Goal: Task Accomplishment & Management: Manage account settings

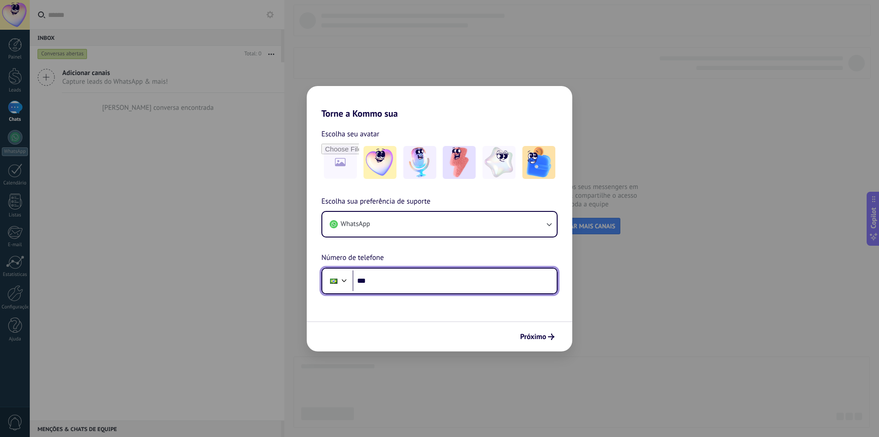
click at [382, 281] on input "***" at bounding box center [454, 280] width 204 height 21
drag, startPoint x: 431, startPoint y: 284, endPoint x: 353, endPoint y: 285, distance: 77.8
click at [353, 285] on input "**********" at bounding box center [454, 280] width 204 height 21
paste input "tel"
click at [452, 280] on input "**********" at bounding box center [454, 280] width 204 height 21
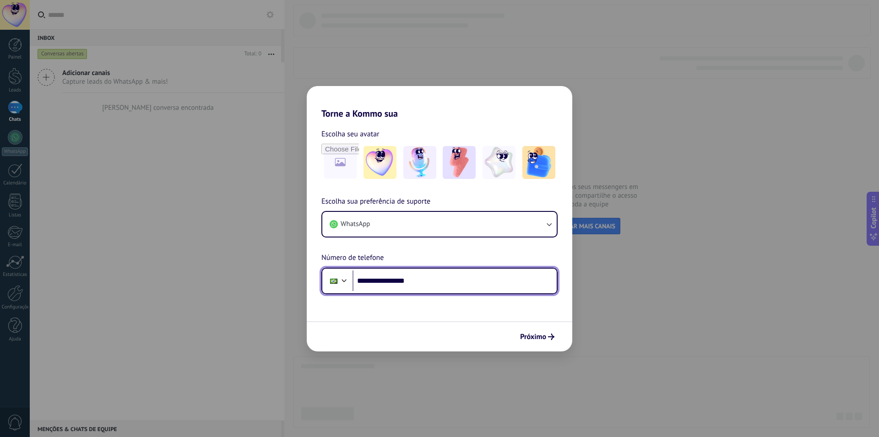
click at [384, 282] on input "**********" at bounding box center [454, 280] width 204 height 21
type input "**********"
click at [530, 334] on span "Próximo" at bounding box center [533, 337] width 26 height 6
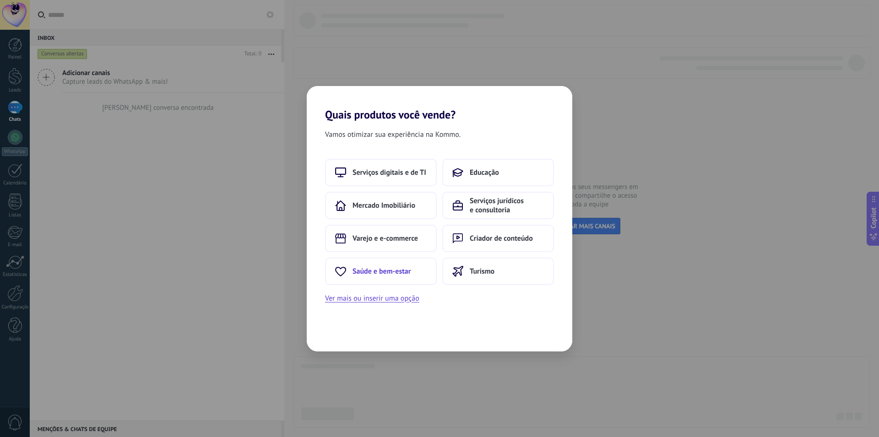
click at [384, 271] on span "Saúde e bem-estar" at bounding box center [381, 271] width 58 height 9
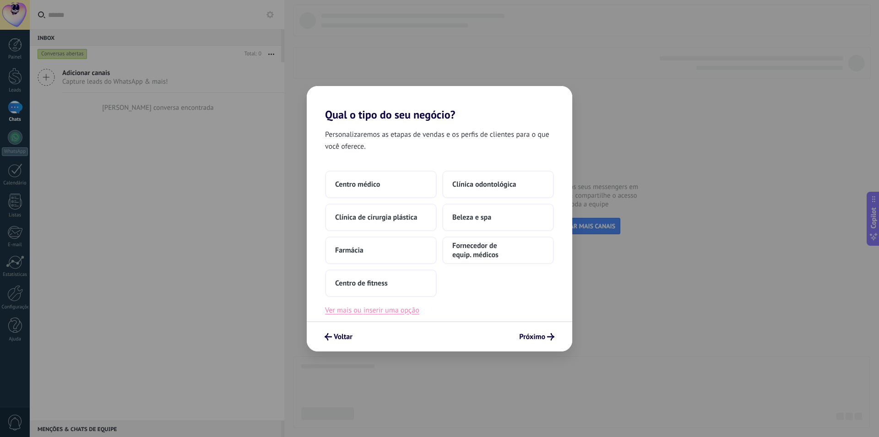
click at [383, 314] on button "Ver mais ou inserir uma opção" at bounding box center [372, 310] width 94 height 12
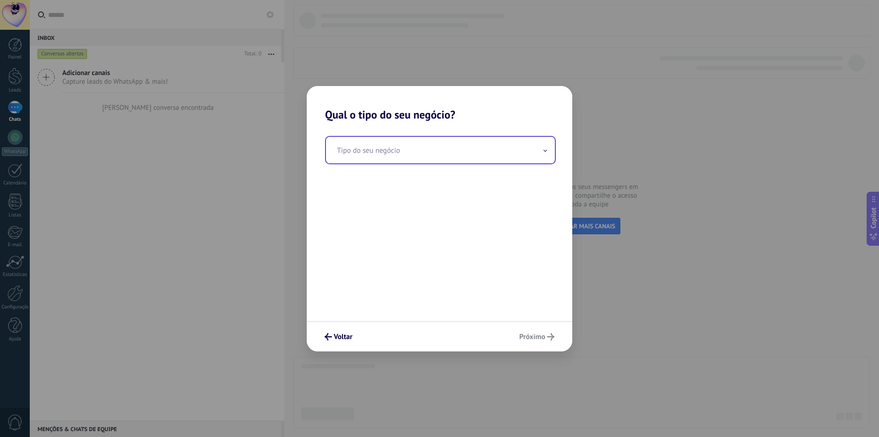
click at [394, 157] on input "text" at bounding box center [440, 150] width 229 height 27
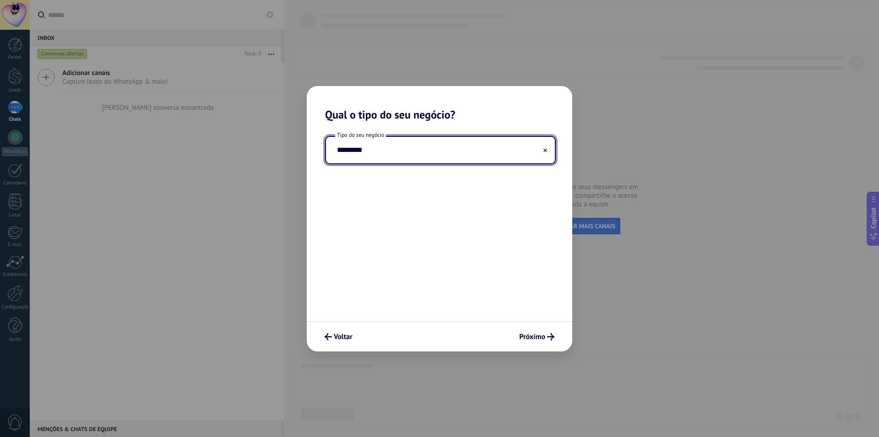
type input "*********"
click at [449, 211] on div "Tipo do seu negócio *********" at bounding box center [439, 221] width 265 height 200
click at [530, 331] on button "Próximo" at bounding box center [536, 337] width 43 height 16
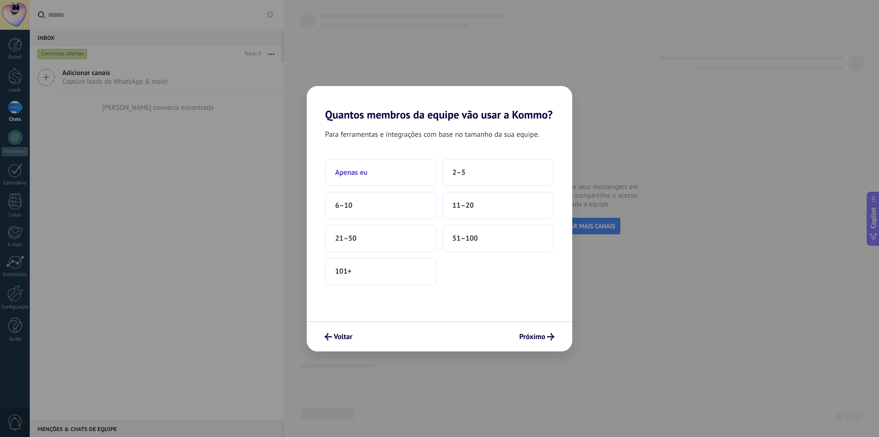
click at [400, 175] on button "Apenas eu" at bounding box center [381, 172] width 112 height 27
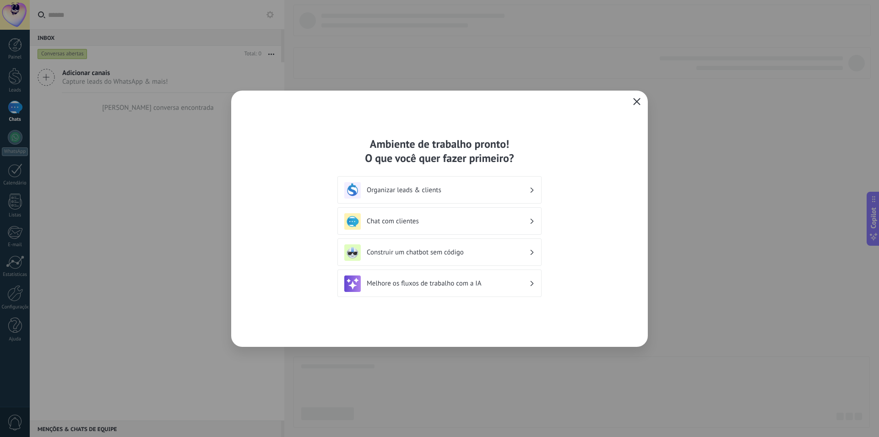
click at [637, 103] on icon "button" at bounding box center [636, 101] width 7 height 7
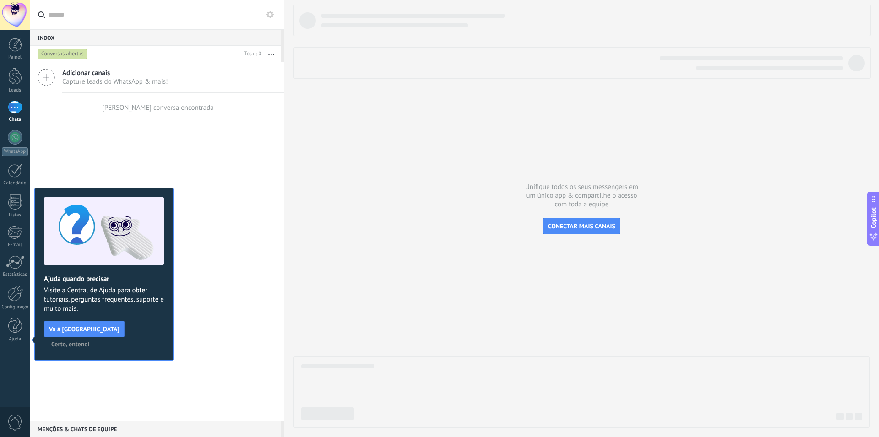
click at [93, 77] on span "Capture leads do WhatsApp & mais!" at bounding box center [115, 81] width 106 height 9
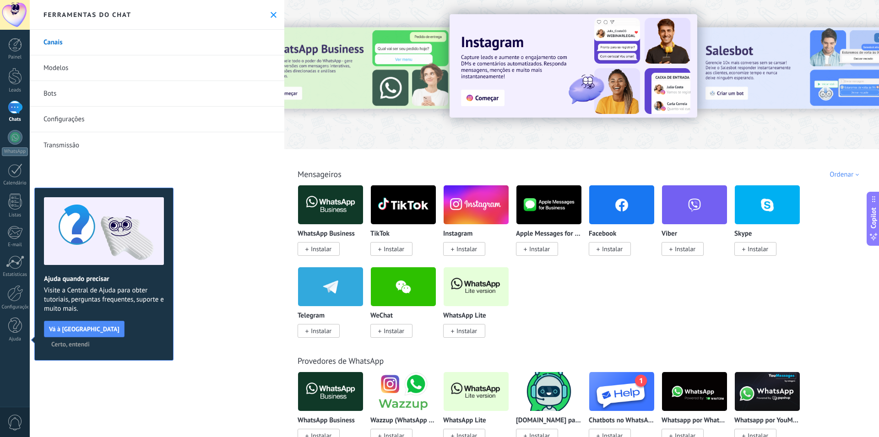
click at [90, 341] on span "Certo, entendi" at bounding box center [70, 344] width 38 height 6
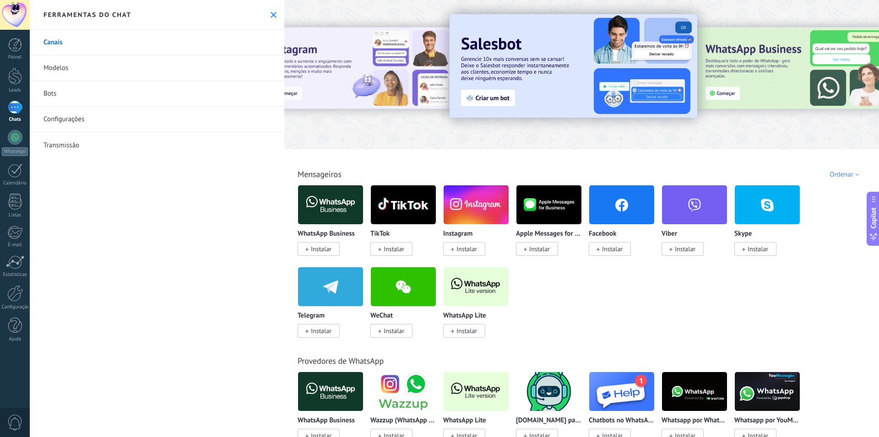
click at [458, 333] on span "Instalar" at bounding box center [466, 331] width 21 height 8
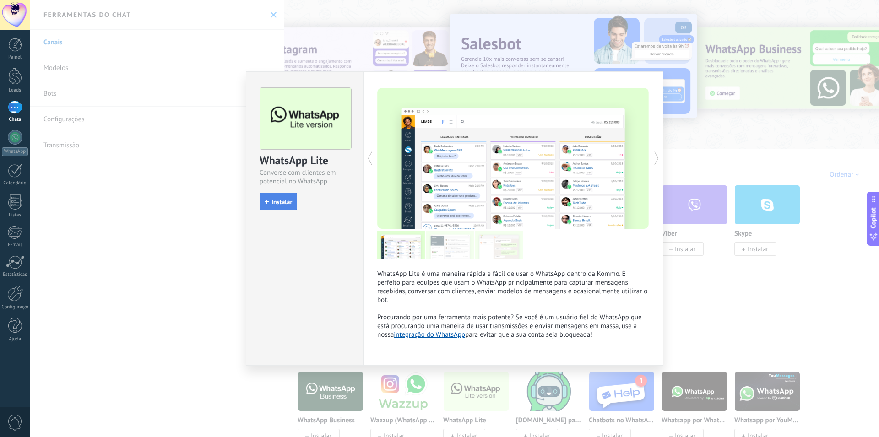
click at [267, 208] on button "Instalar" at bounding box center [278, 201] width 38 height 17
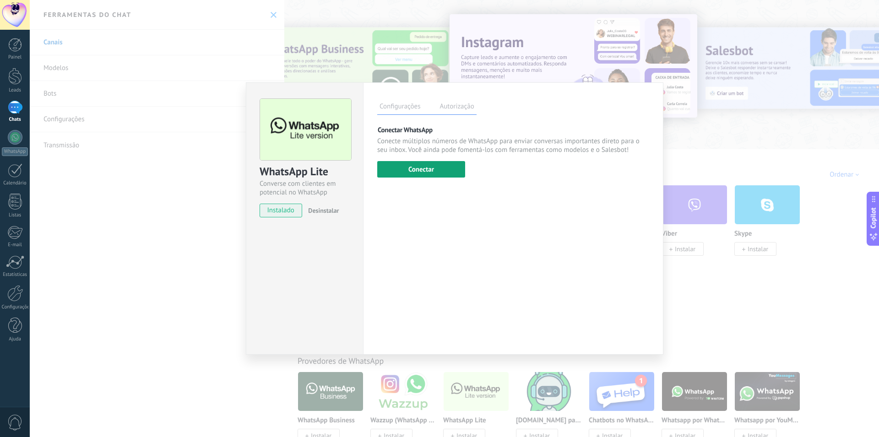
click at [416, 165] on button "Conectar" at bounding box center [421, 169] width 88 height 16
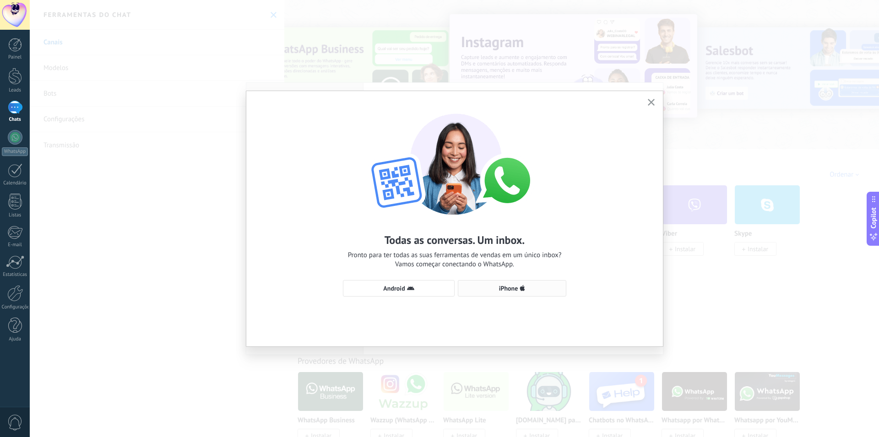
click at [501, 291] on span "iPhone" at bounding box center [508, 288] width 19 height 6
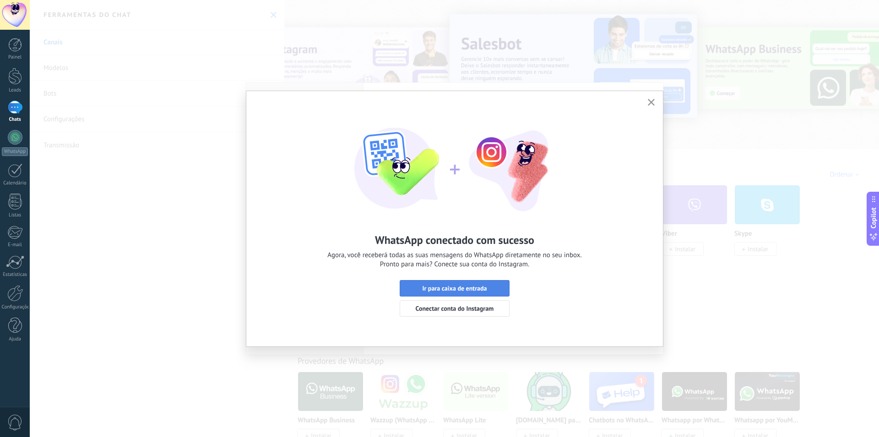
click at [464, 293] on button "Ir para caixa de entrada" at bounding box center [455, 288] width 110 height 16
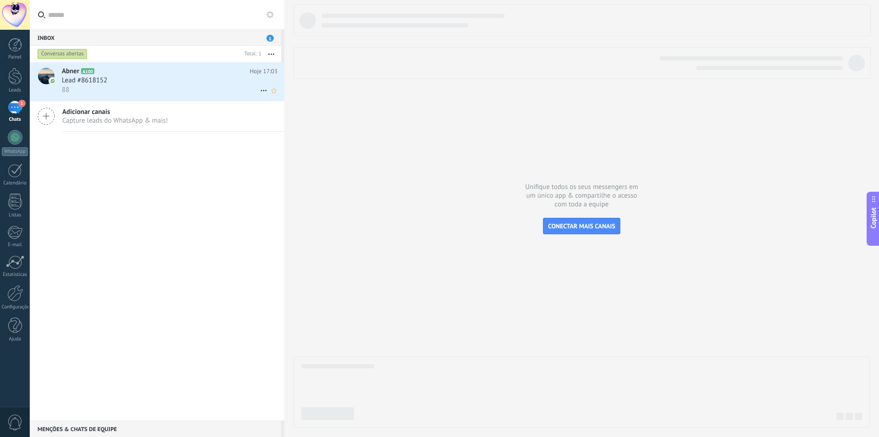
click at [114, 84] on div "Lead #8618152" at bounding box center [170, 80] width 216 height 9
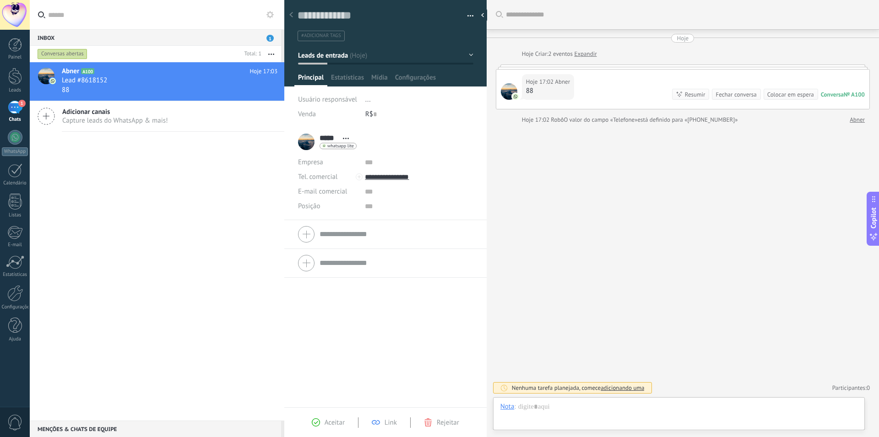
scroll to position [14, 0]
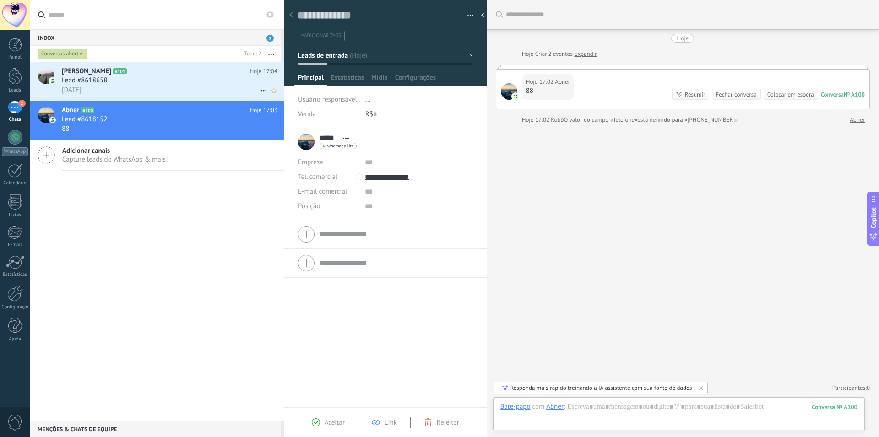
click at [136, 80] on div "Lead #8618658" at bounding box center [170, 80] width 216 height 9
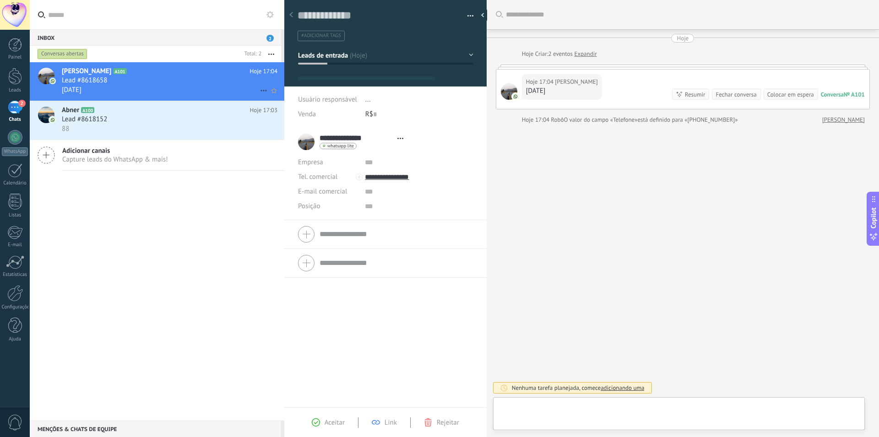
type textarea "**********"
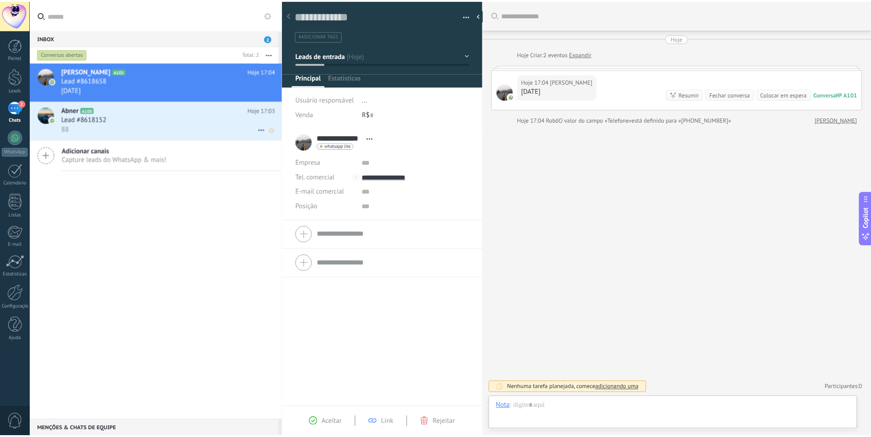
scroll to position [14, 0]
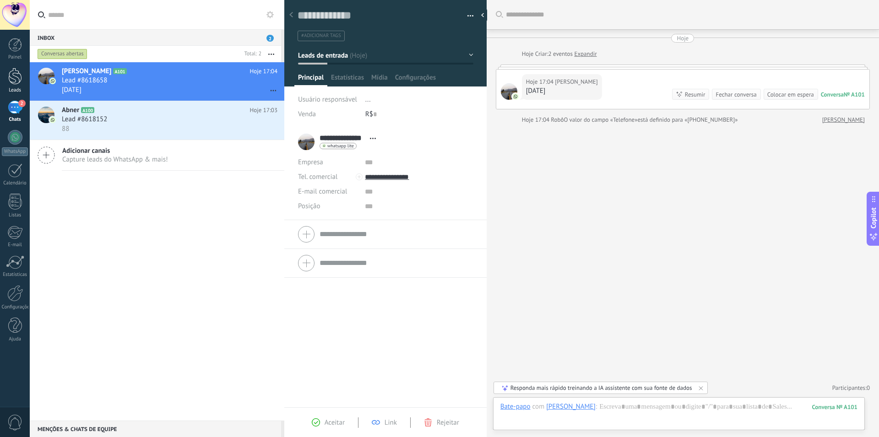
click at [16, 81] on div at bounding box center [15, 76] width 14 height 17
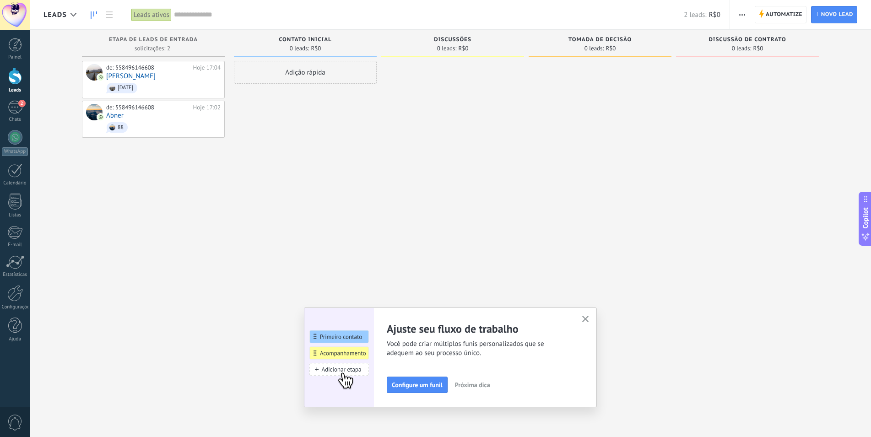
click at [15, 16] on div at bounding box center [15, 15] width 30 height 30
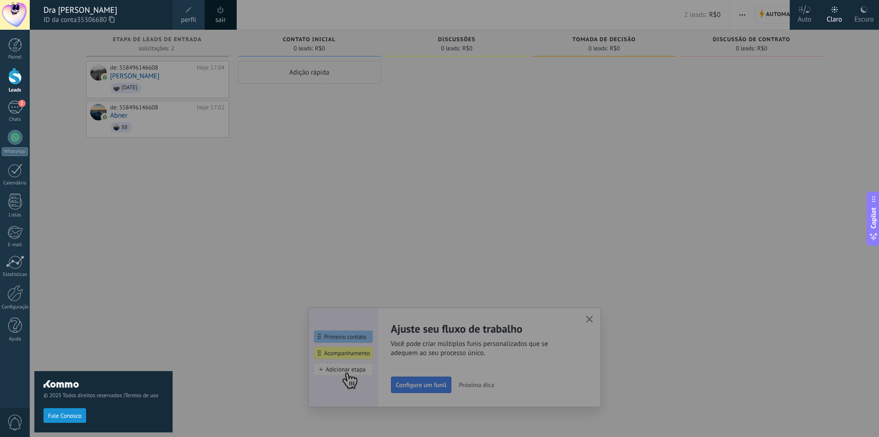
click at [195, 240] on div at bounding box center [469, 218] width 879 height 437
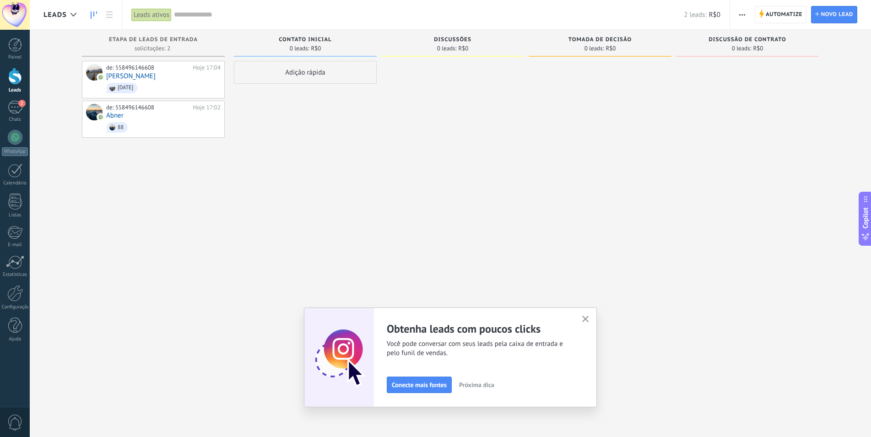
drag, startPoint x: 378, startPoint y: 159, endPoint x: 492, endPoint y: 148, distance: 115.4
click at [492, 148] on div "Etapa de leads de entrada solicitações: 2 0 0 0 2 0 0 0 2 de: 558496146608 Hoje…" at bounding box center [456, 204] width 827 height 349
click at [768, 16] on span "Automatize" at bounding box center [784, 14] width 37 height 16
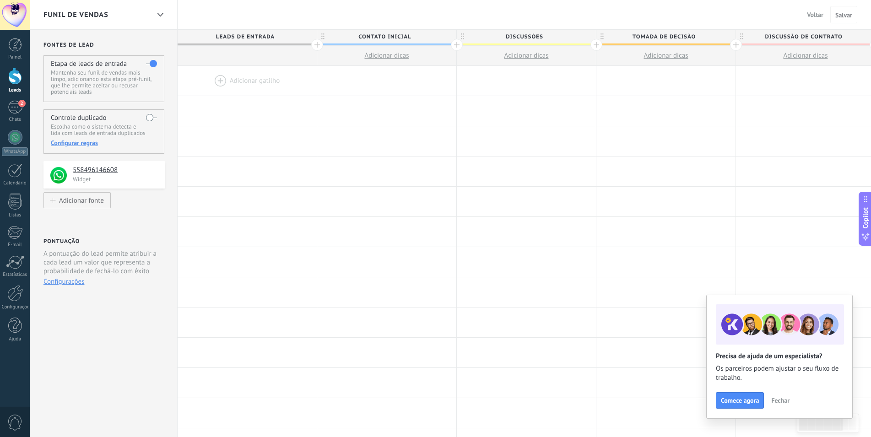
click at [319, 44] on div at bounding box center [317, 45] width 12 height 12
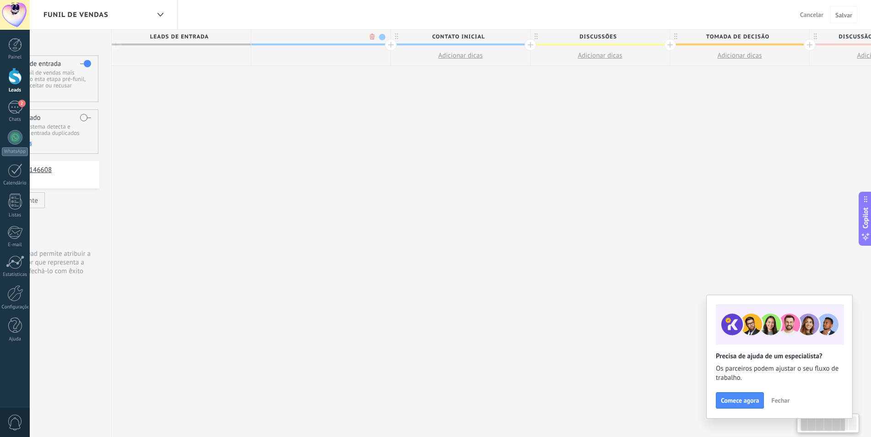
scroll to position [0, 68]
type input "********"
click at [408, 143] on div "**********" at bounding box center [668, 234] width 1117 height 408
click at [363, 36] on span "Trabalho" at bounding box center [317, 37] width 135 height 14
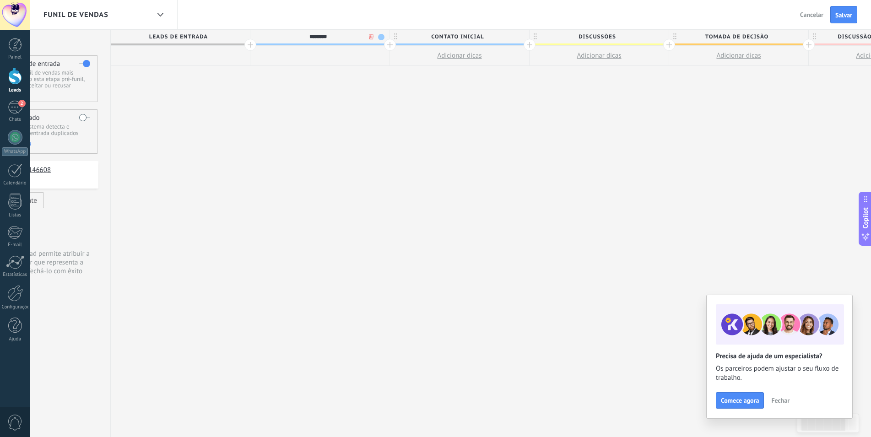
click at [380, 34] on span at bounding box center [381, 37] width 6 height 6
click at [390, 52] on span at bounding box center [389, 50] width 8 height 9
click at [381, 36] on span at bounding box center [381, 37] width 6 height 6
click at [414, 78] on span at bounding box center [415, 77] width 8 height 9
click at [390, 109] on div "**********" at bounding box center [669, 234] width 1117 height 408
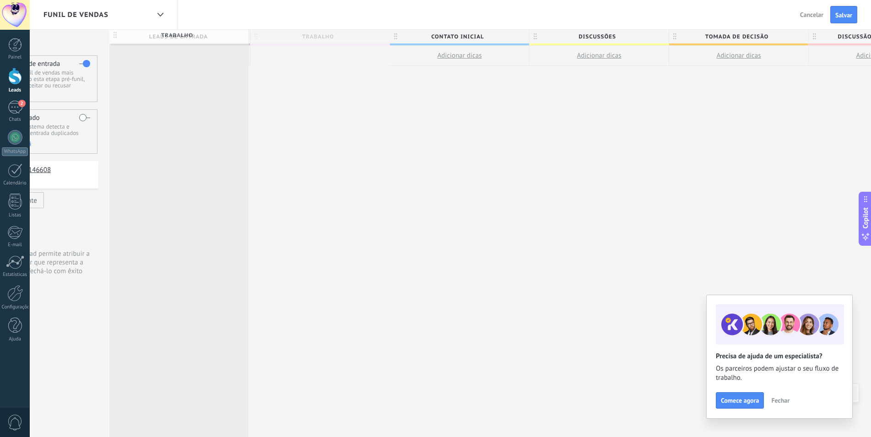
drag, startPoint x: 256, startPoint y: 39, endPoint x: 115, endPoint y: 38, distance: 140.5
click at [115, 38] on div "Leads de entrada Trabalho Trabalho Contato inicial Adicionar dicas Discussões A…" at bounding box center [669, 48] width 1117 height 36
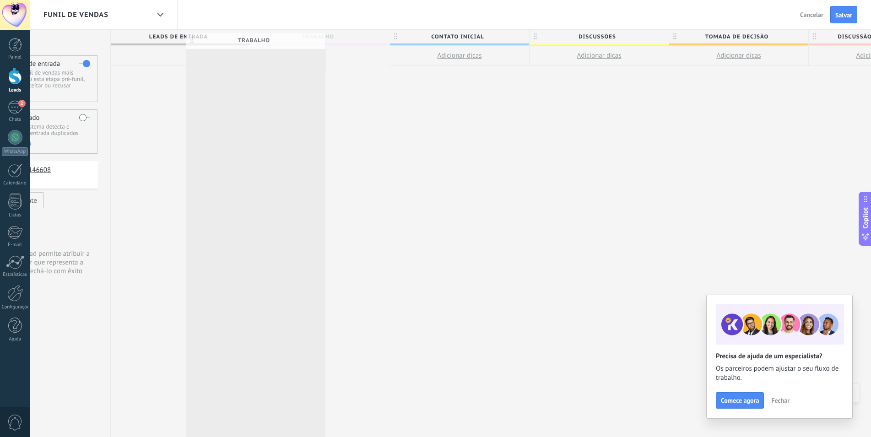
scroll to position [0, 67]
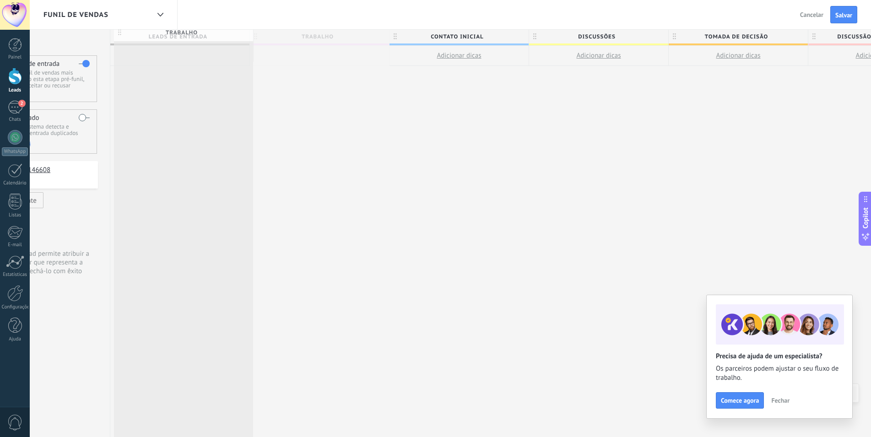
drag, startPoint x: 256, startPoint y: 38, endPoint x: 120, endPoint y: 34, distance: 136.0
click at [120, 34] on div "Leads de entrada Trabalho Trabalho Contato inicial Adicionar dicas Discussões A…" at bounding box center [668, 48] width 1117 height 36
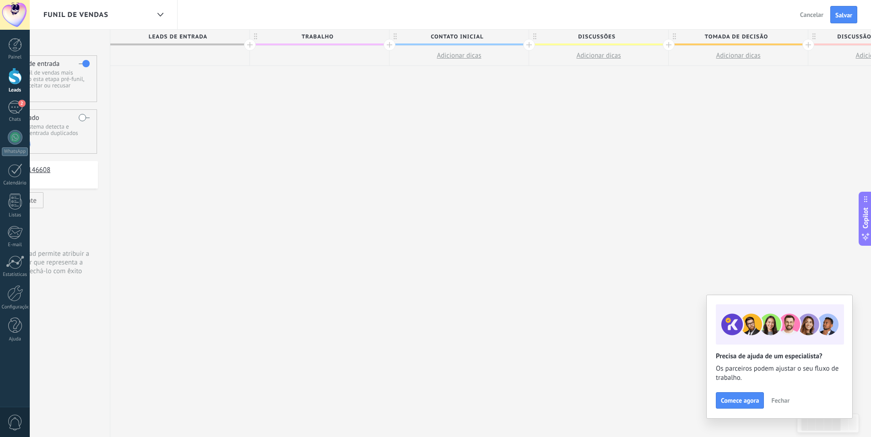
click at [400, 136] on div "**********" at bounding box center [668, 234] width 1117 height 408
click at [783, 396] on button "Fechar" at bounding box center [780, 401] width 27 height 14
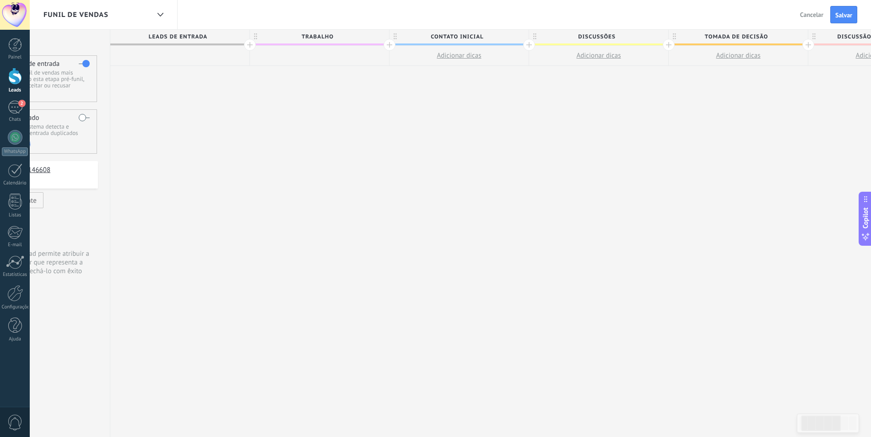
click at [137, 37] on span "Leads de entrada" at bounding box center [177, 37] width 135 height 14
click at [389, 45] on div at bounding box center [390, 45] width 12 height 12
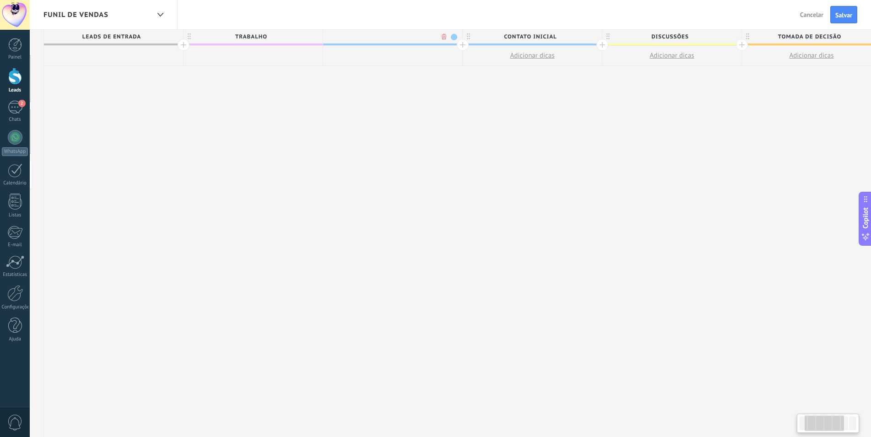
scroll to position [0, 135]
type input "**********"
click at [471, 98] on div "**********" at bounding box center [671, 234] width 1256 height 408
click at [427, 38] on div "Leads de entrada Trabalho Atendimento inicial Contato inicial Adicionar dicas D…" at bounding box center [671, 48] width 1256 height 36
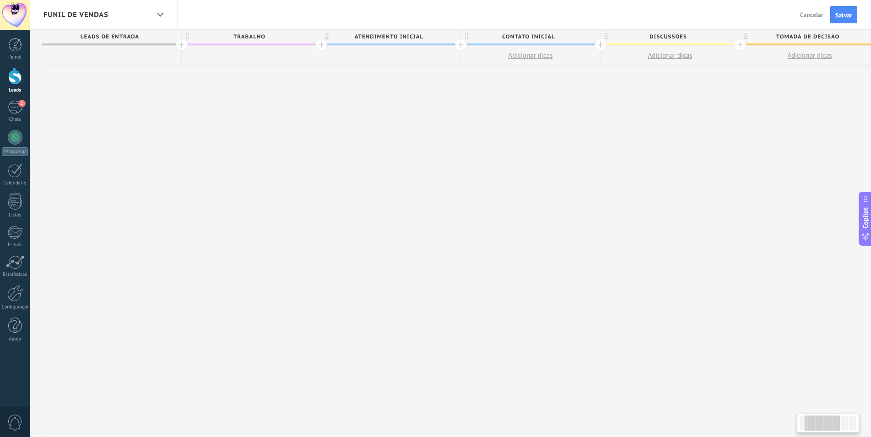
click at [436, 36] on span "Atendimento inicial" at bounding box center [388, 37] width 135 height 14
click at [452, 36] on span at bounding box center [452, 37] width 6 height 6
click at [459, 62] on span at bounding box center [460, 63] width 8 height 9
click at [850, 13] on span "Salvar" at bounding box center [843, 15] width 17 height 6
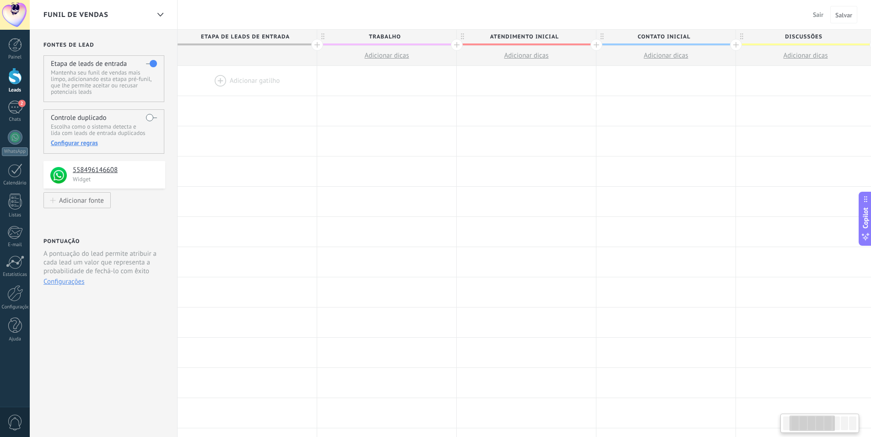
scroll to position [0, 135]
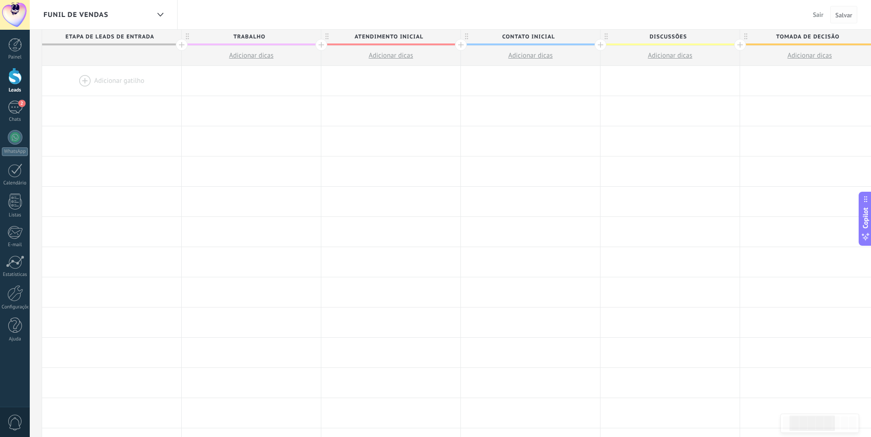
click at [841, 17] on span "Salvar" at bounding box center [843, 15] width 17 height 6
click at [822, 15] on span "Sair" at bounding box center [818, 15] width 11 height 8
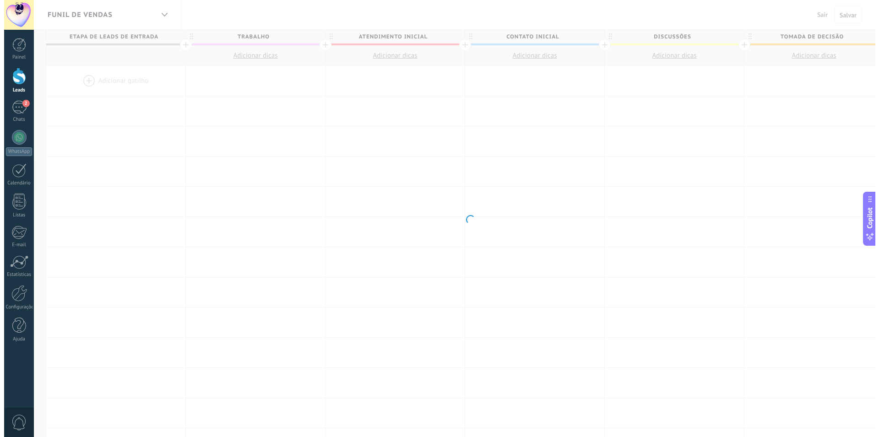
scroll to position [0, 135]
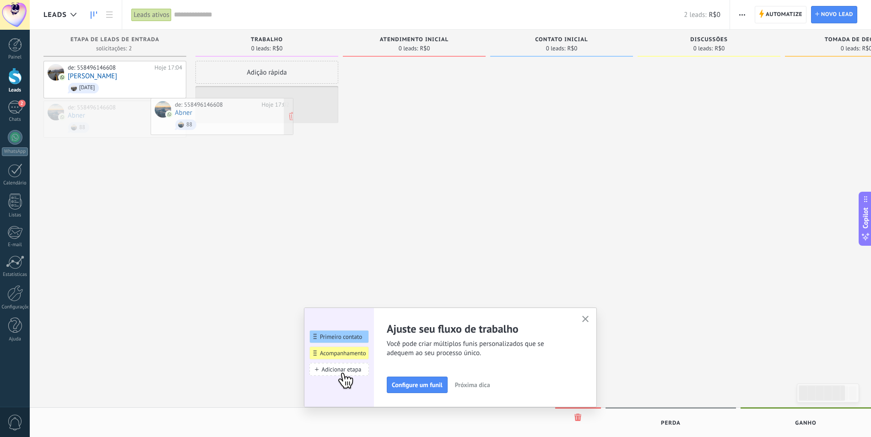
drag, startPoint x: 126, startPoint y: 112, endPoint x: 245, endPoint y: 103, distance: 119.8
click at [245, 103] on div "Leads Leads ativos Aplicar 2 leads: R$0 Leads ativos Meus leads Leads ganhos Le…" at bounding box center [450, 226] width 841 height 453
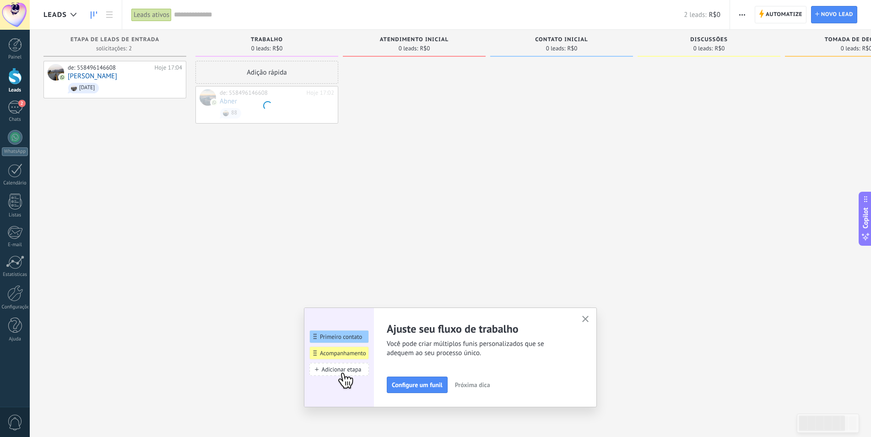
click at [253, 87] on div at bounding box center [267, 104] width 142 height 37
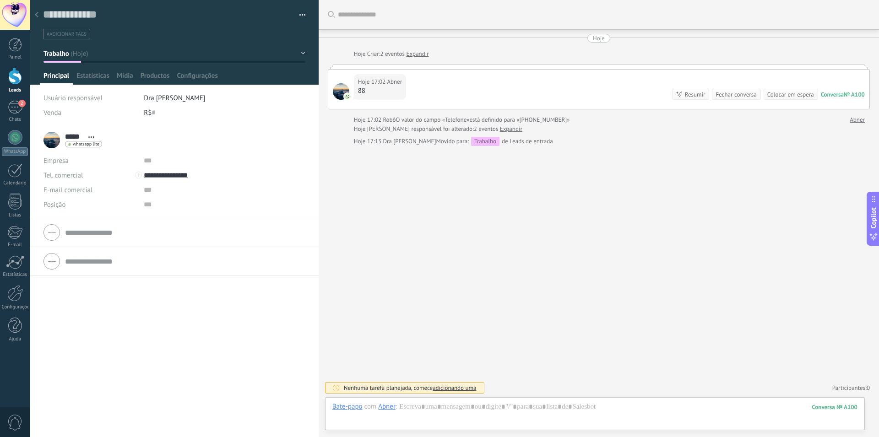
scroll to position [14, 0]
click at [35, 13] on icon at bounding box center [37, 14] width 4 height 5
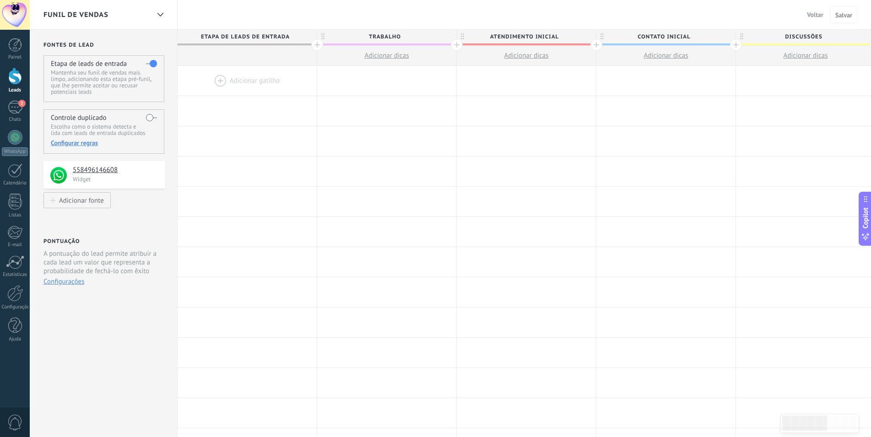
click at [819, 11] on span "Voltar" at bounding box center [815, 15] width 16 height 8
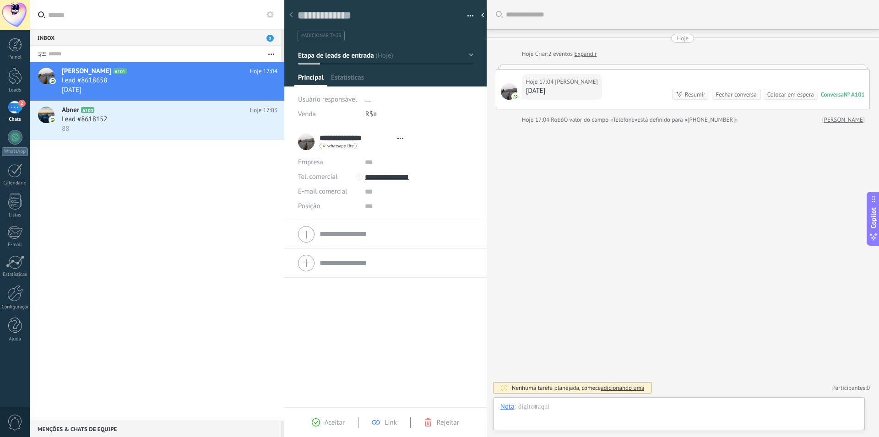
scroll to position [14, 0]
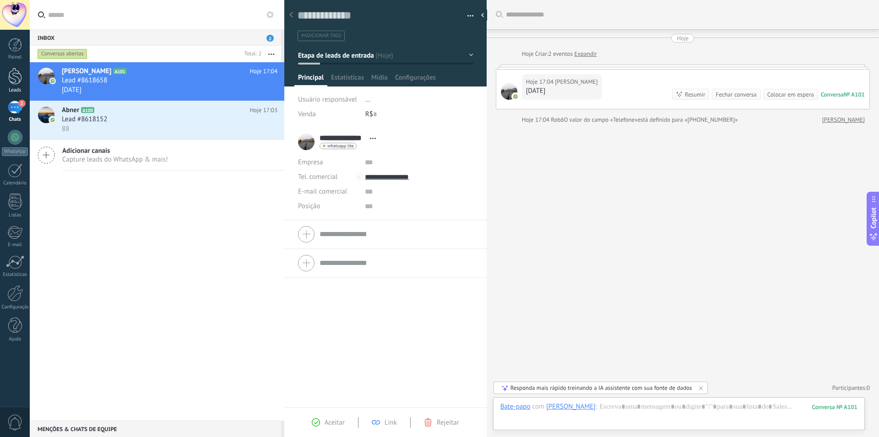
click at [0, 91] on link "Leads" at bounding box center [15, 81] width 30 height 26
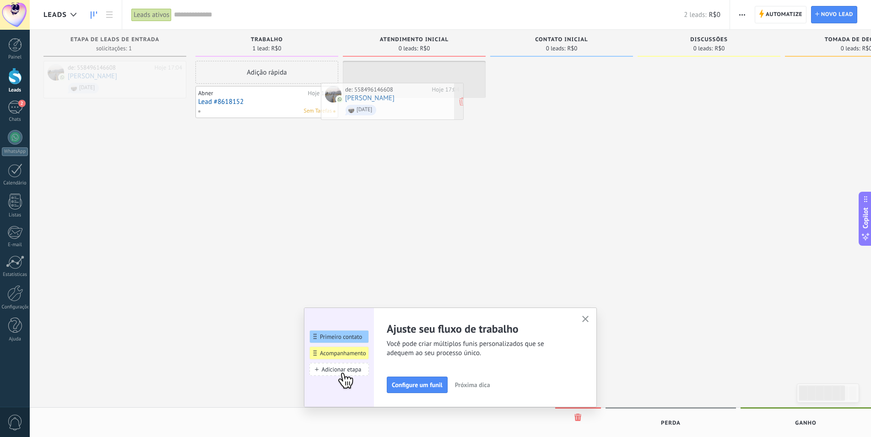
drag, startPoint x: 100, startPoint y: 69, endPoint x: 396, endPoint y: 81, distance: 296.4
click at [396, 81] on div "Leads Leads ativos Aplicar 2 leads: R$0 Leads ativos Meus leads Leads ganhos Le…" at bounding box center [450, 226] width 841 height 453
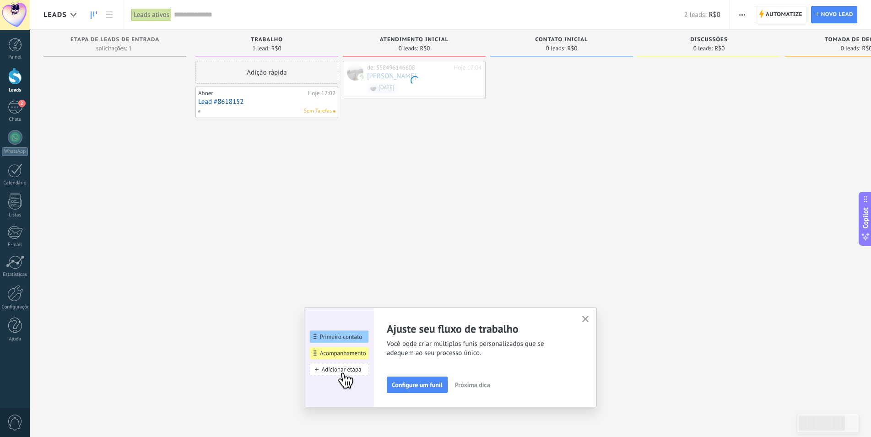
click at [396, 81] on div at bounding box center [414, 79] width 142 height 37
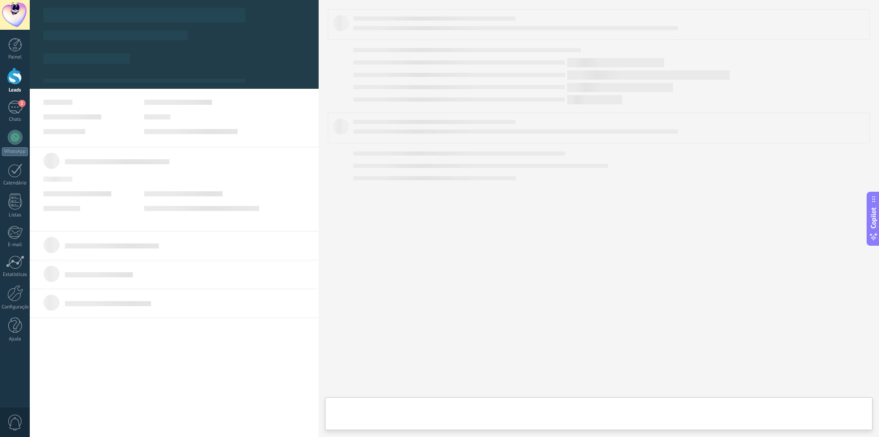
type textarea "**********"
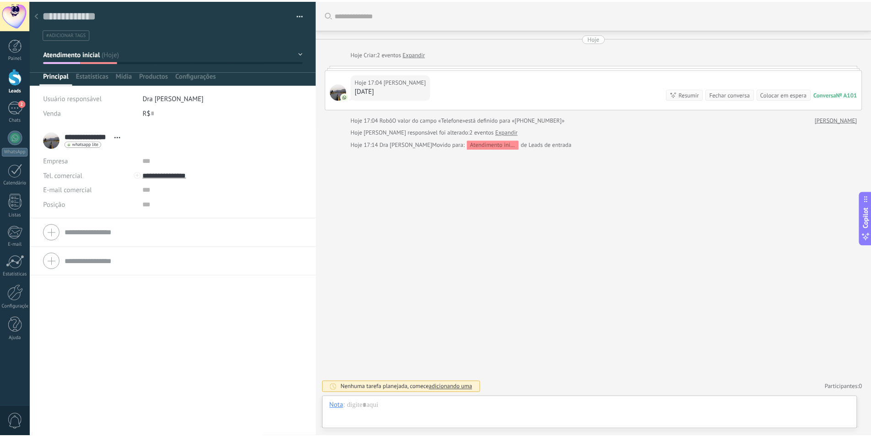
scroll to position [14, 0]
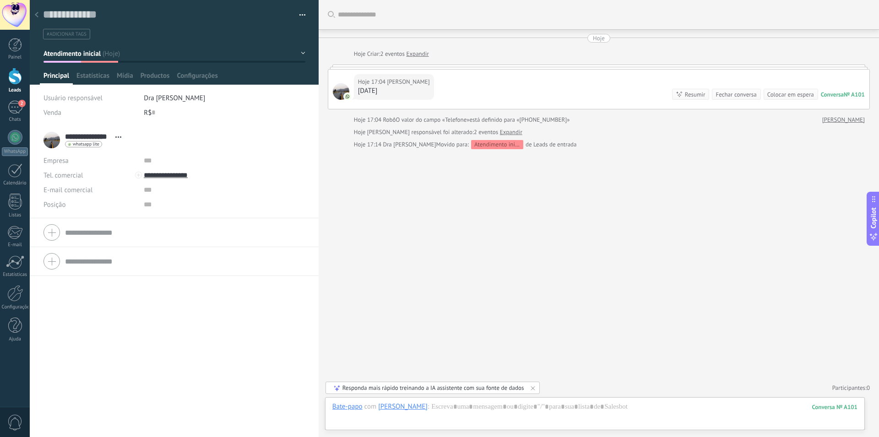
click at [16, 78] on div at bounding box center [15, 76] width 14 height 17
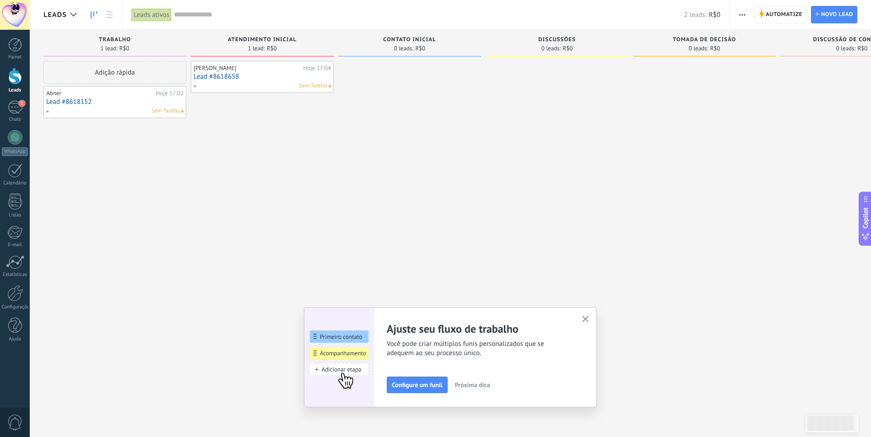
click at [266, 151] on div "[PERSON_NAME] 17:04 Lead #8618658 Sem Tarefas" at bounding box center [262, 220] width 143 height 318
